Goal: Browse casually: Explore the website without a specific task or goal

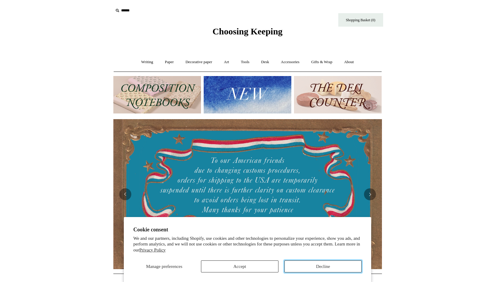
click at [318, 262] on button "Decline" at bounding box center [322, 266] width 77 height 12
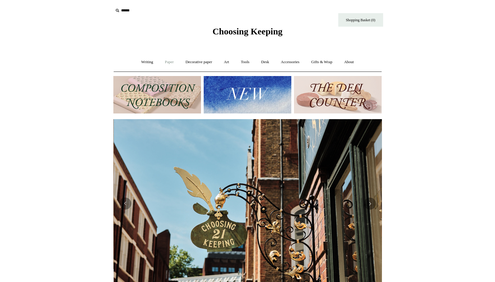
scroll to position [0, 269]
click at [145, 63] on link "Writing +" at bounding box center [147, 62] width 23 height 16
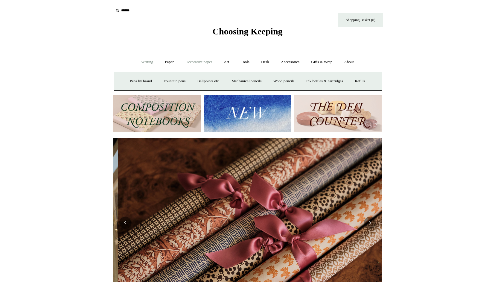
scroll to position [0, 537]
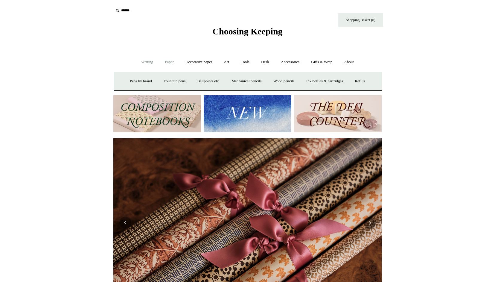
click at [168, 62] on link "Paper +" at bounding box center [169, 62] width 20 height 16
click at [161, 77] on link "Notebooks +" at bounding box center [164, 81] width 28 height 16
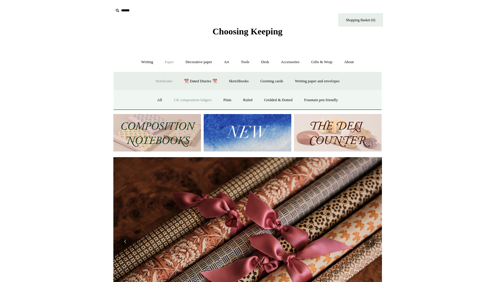
click at [181, 102] on link "CK composition ledgers" at bounding box center [192, 100] width 48 height 16
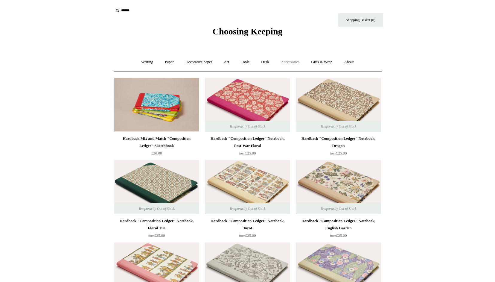
click at [299, 60] on link "Accessories +" at bounding box center [289, 62] width 29 height 16
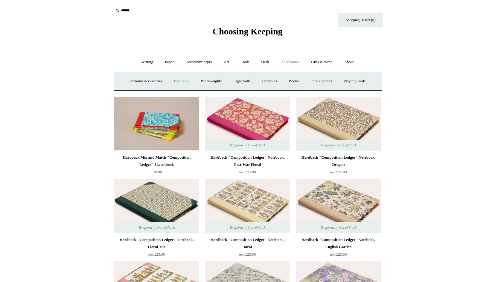
click at [179, 83] on link "Pen cases" at bounding box center [181, 81] width 26 height 16
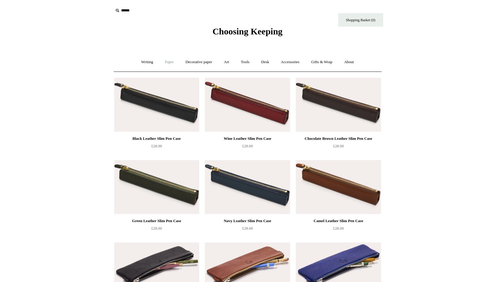
click at [166, 63] on link "Paper +" at bounding box center [169, 62] width 20 height 16
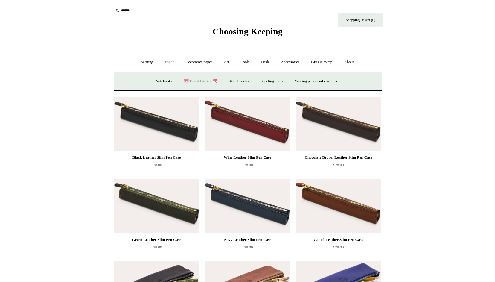
click at [201, 83] on link "📆 Dated Diaries 📆" at bounding box center [201, 81] width 44 height 16
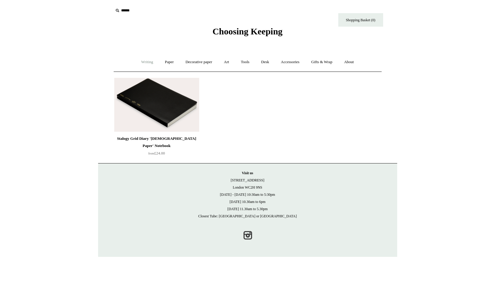
click at [148, 65] on link "Writing +" at bounding box center [147, 62] width 23 height 16
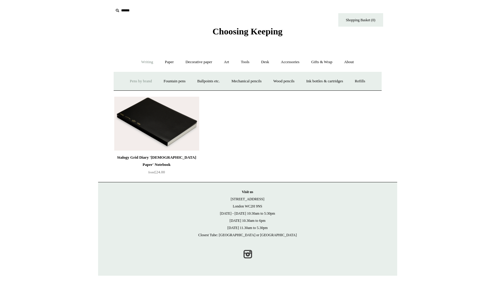
click at [140, 80] on link "Pens by brand +" at bounding box center [140, 81] width 33 height 16
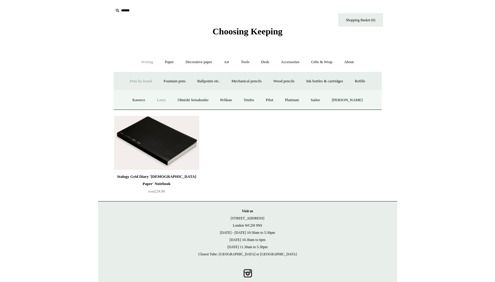
click at [156, 99] on link "Lamy" at bounding box center [161, 100] width 20 height 16
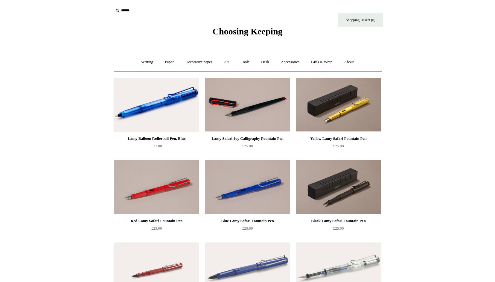
click at [230, 62] on link "Art +" at bounding box center [227, 62] width 16 height 16
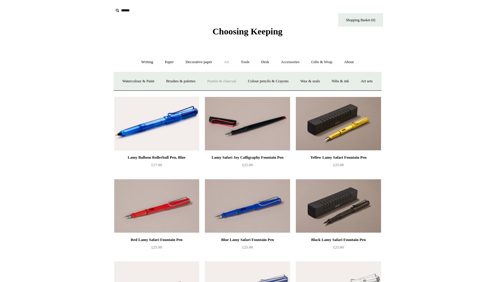
click at [242, 79] on link "Pastels & charcoal" at bounding box center [222, 81] width 40 height 16
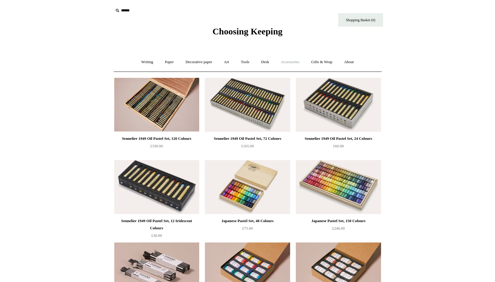
scroll to position [304, 0]
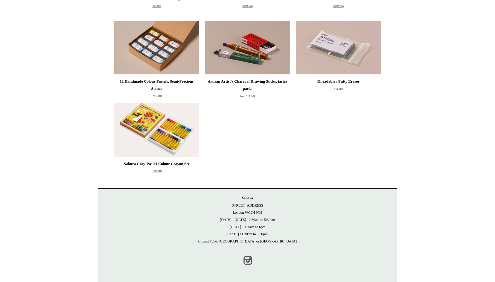
click at [249, 261] on link "Instagram" at bounding box center [247, 260] width 13 height 13
